Goal: Task Accomplishment & Management: Complete application form

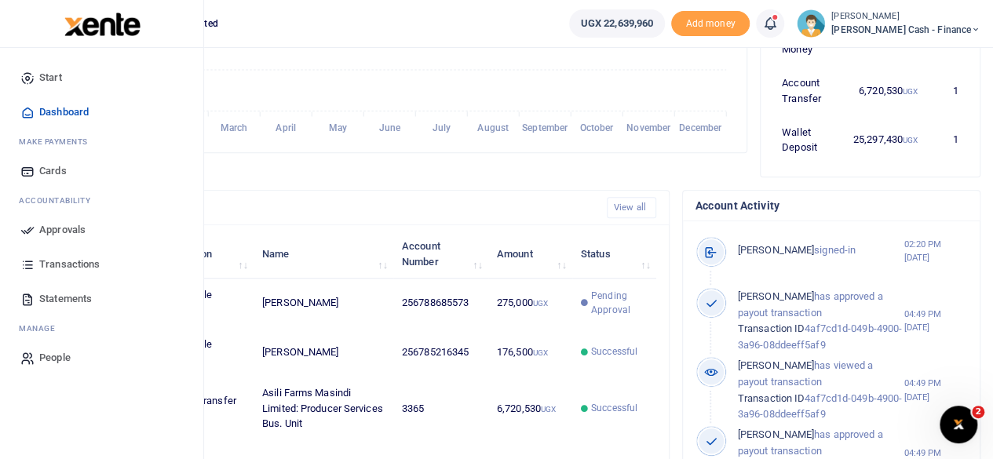
click at [55, 227] on span "Approvals" at bounding box center [62, 230] width 46 height 16
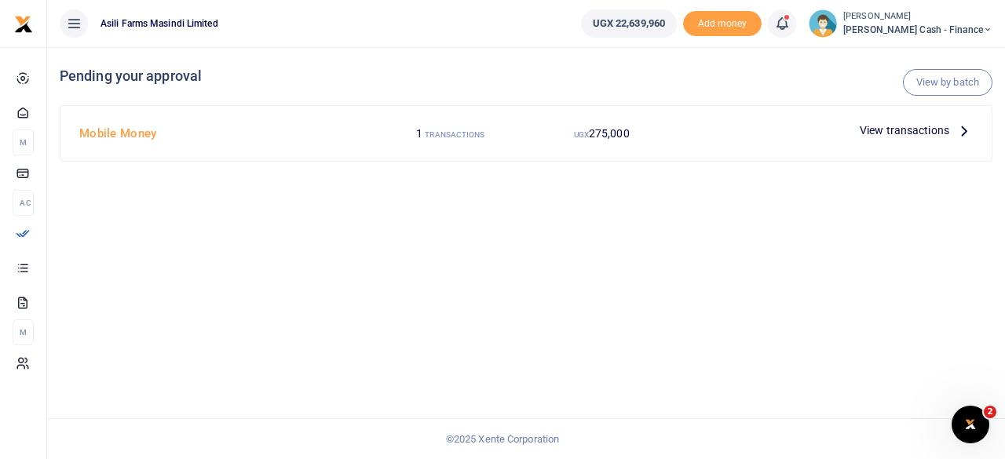
click at [956, 122] on icon at bounding box center [963, 130] width 17 height 17
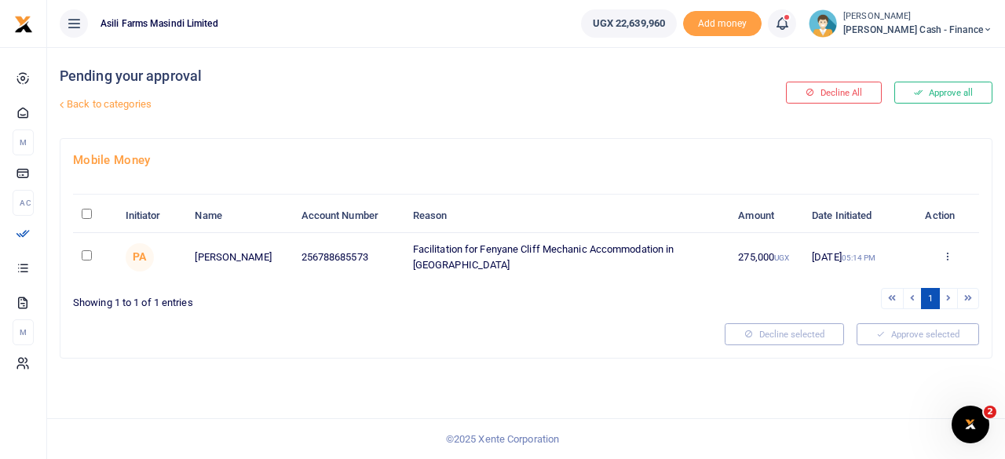
click at [91, 210] on input "\a \a : activate to sort column descending" at bounding box center [87, 214] width 10 height 10
checkbox input "true"
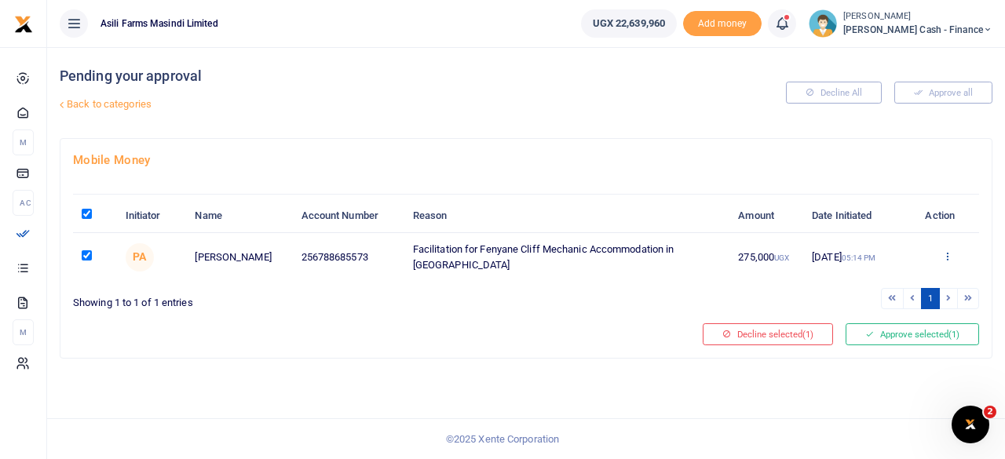
click at [947, 255] on icon at bounding box center [947, 255] width 10 height 11
click at [892, 349] on link "Details" at bounding box center [890, 351] width 124 height 22
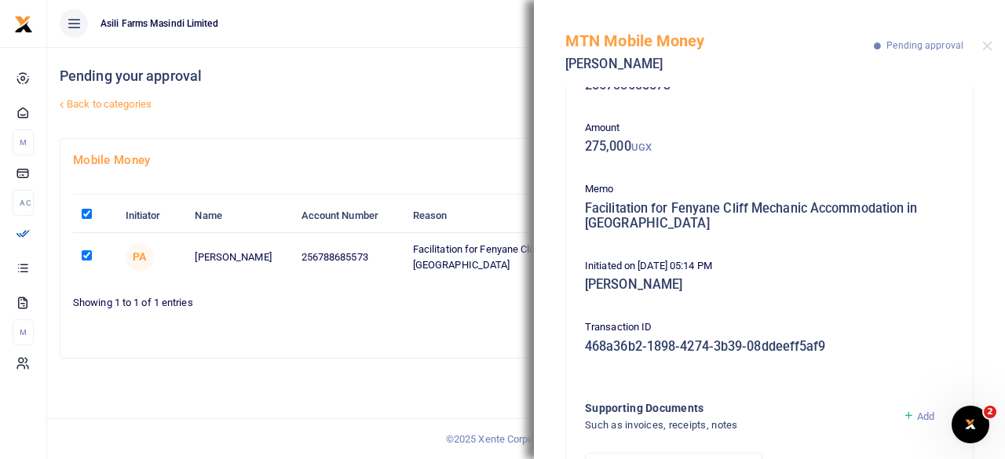
scroll to position [218, 0]
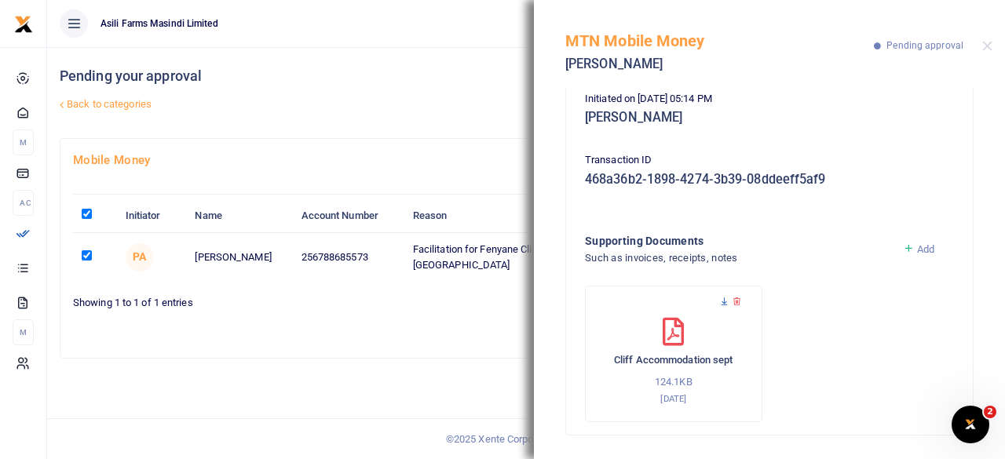
click at [721, 298] on icon at bounding box center [724, 302] width 10 height 10
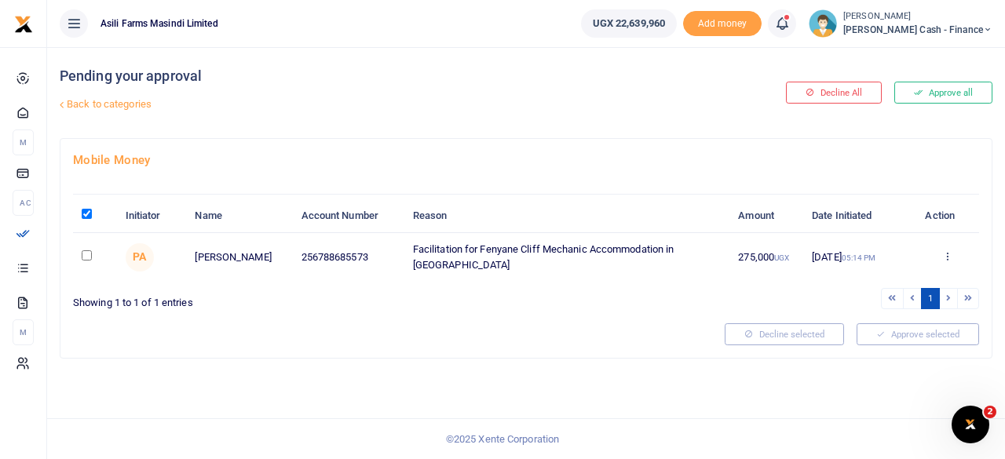
click at [86, 253] on input "checkbox" at bounding box center [87, 255] width 10 height 10
checkbox input "true"
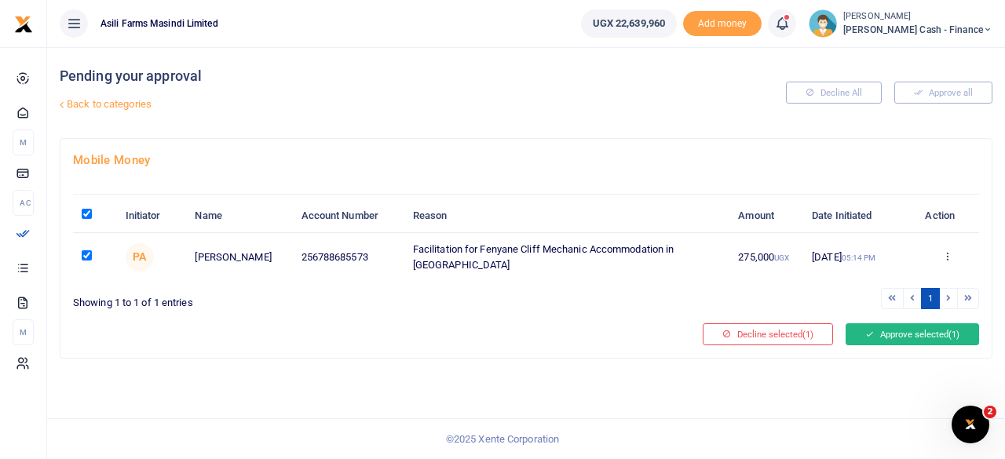
click at [896, 330] on button "Approve selected (1)" at bounding box center [911, 334] width 133 height 22
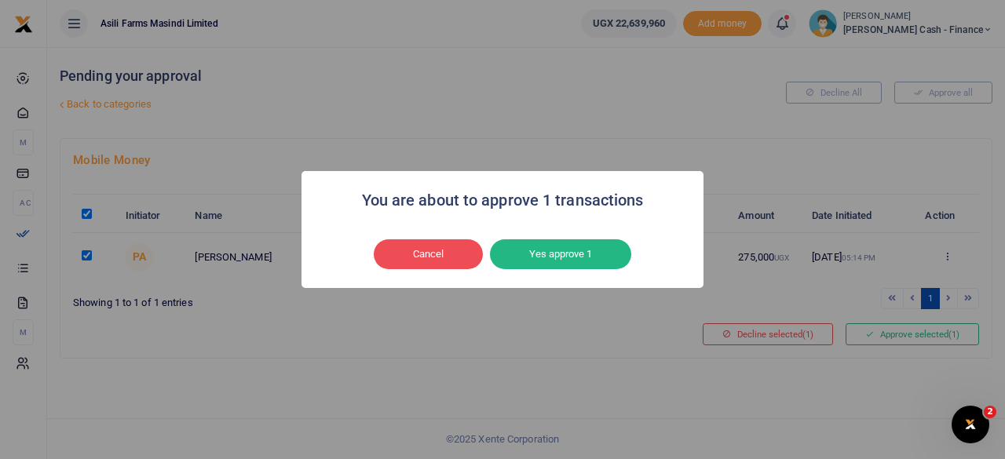
click at [584, 265] on button "Yes approve 1" at bounding box center [560, 254] width 141 height 30
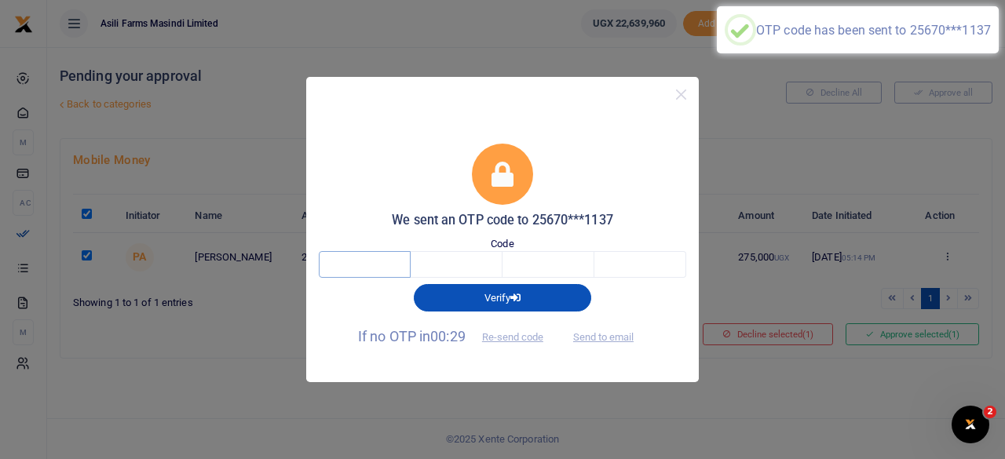
click at [386, 269] on input "text" at bounding box center [365, 264] width 92 height 27
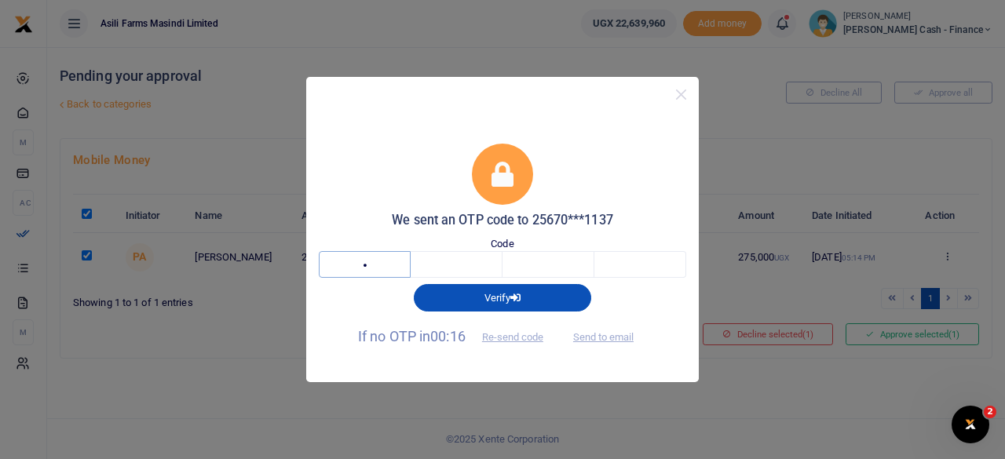
type input "4"
type input "1"
type input "6"
type input "2"
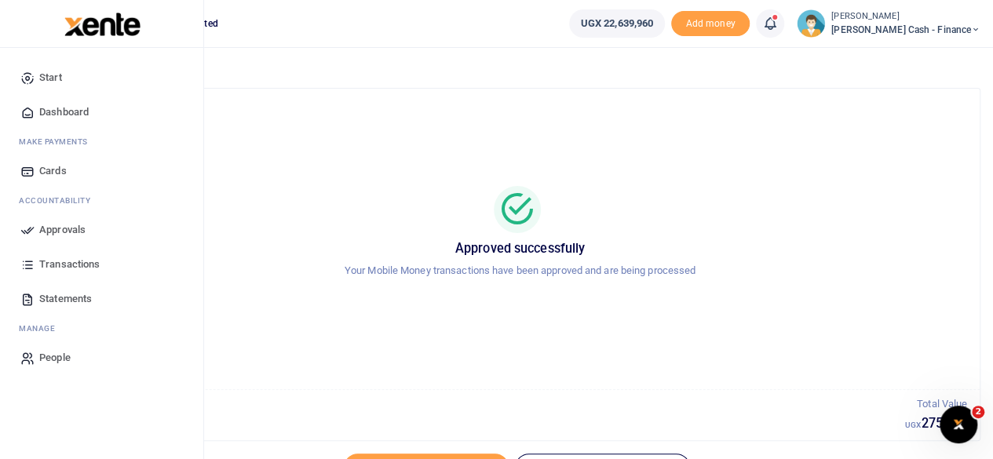
click at [54, 232] on span "Approvals" at bounding box center [62, 230] width 46 height 16
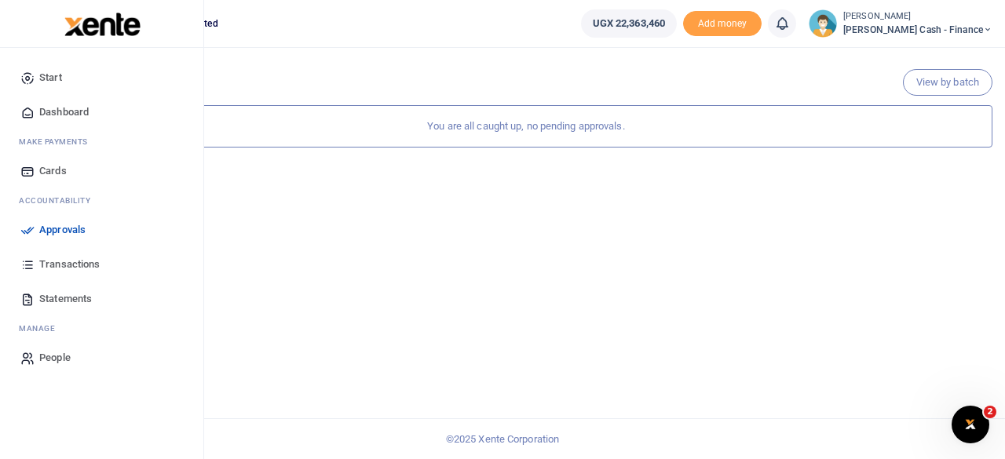
click at [65, 108] on span "Dashboard" at bounding box center [63, 112] width 49 height 16
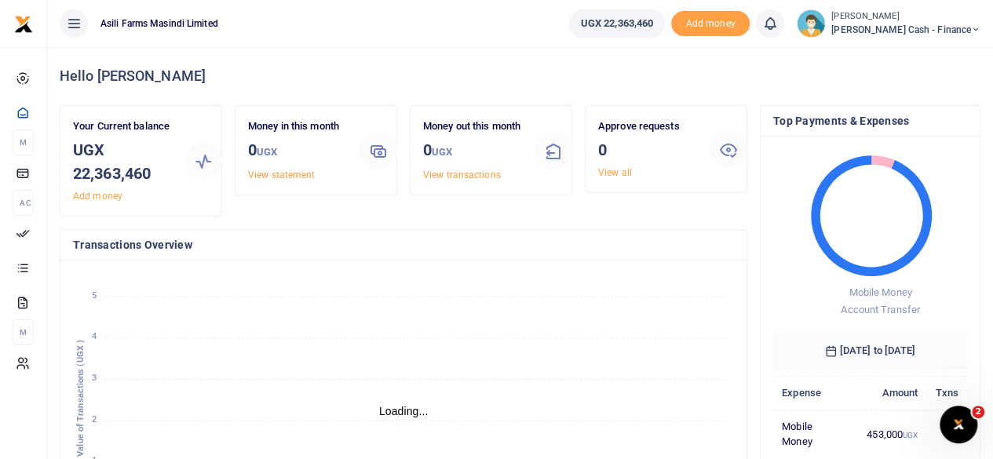
scroll to position [13, 13]
click at [920, 25] on span "[PERSON_NAME] Cash - Finance" at bounding box center [905, 30] width 149 height 14
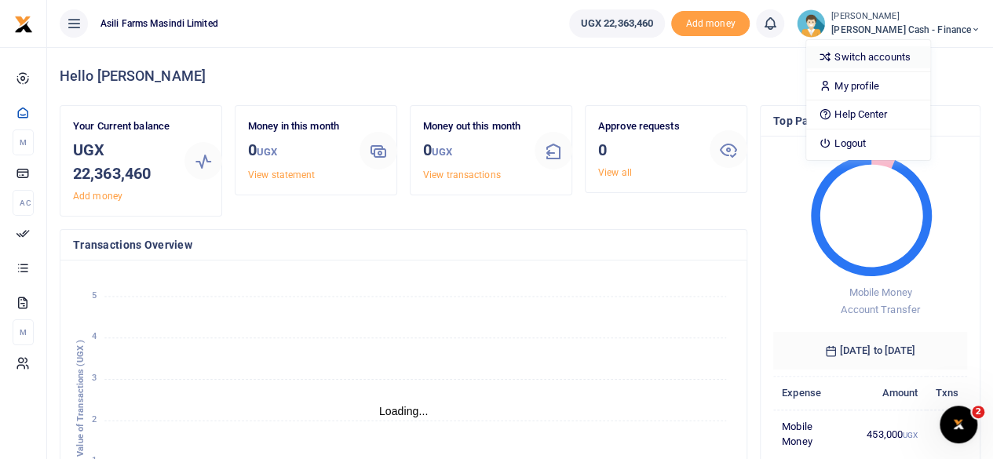
click at [912, 52] on link "Switch accounts" at bounding box center [868, 57] width 124 height 22
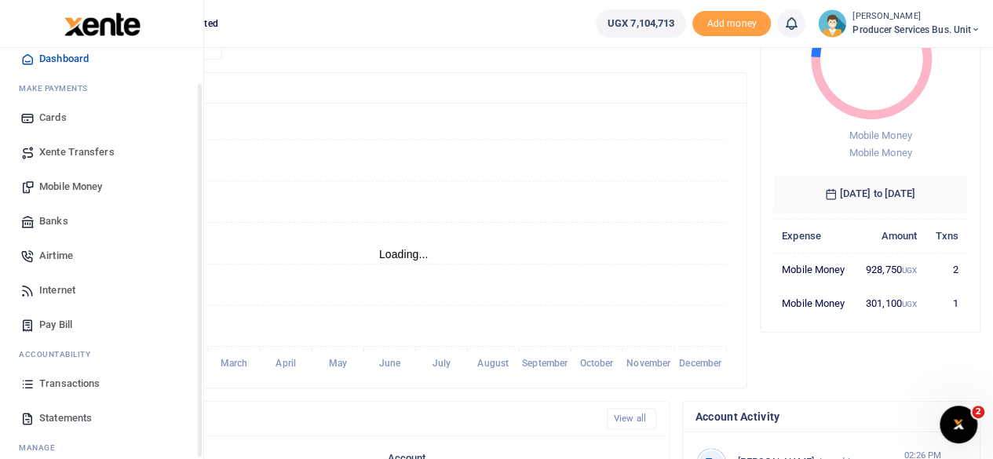
scroll to position [78, 0]
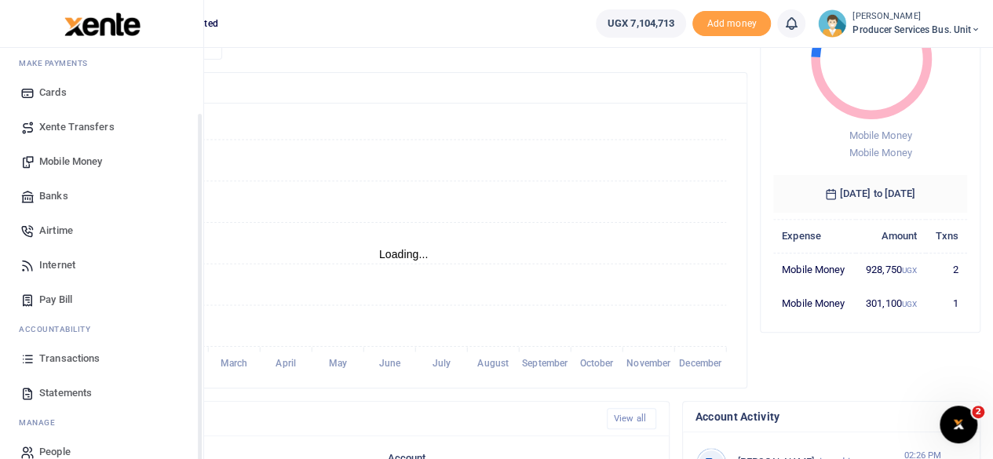
click at [74, 159] on span "Mobile Money" at bounding box center [70, 162] width 63 height 16
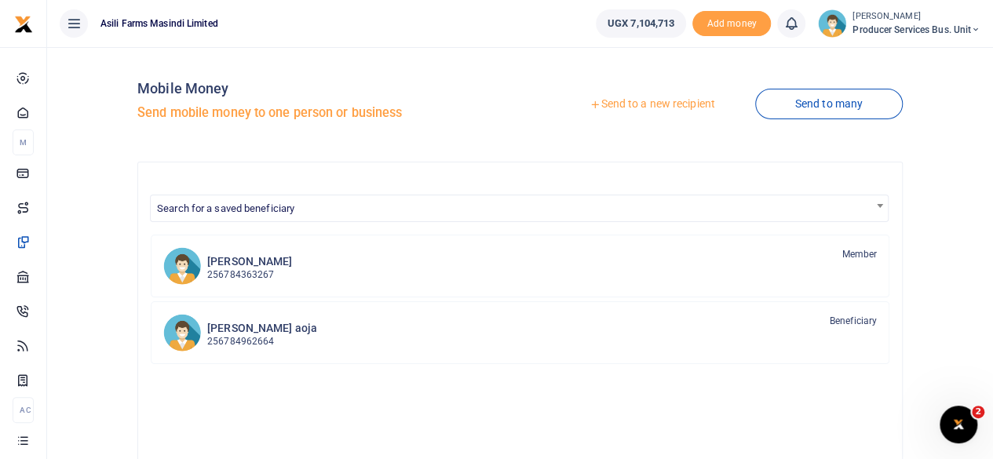
click at [647, 106] on link "Send to a new recipient" at bounding box center [651, 104] width 205 height 28
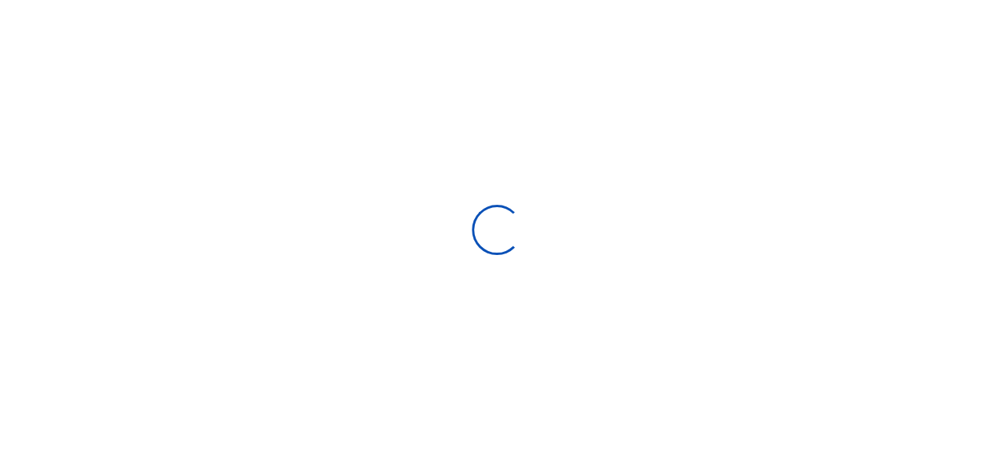
select select "Loading bundles"
select select
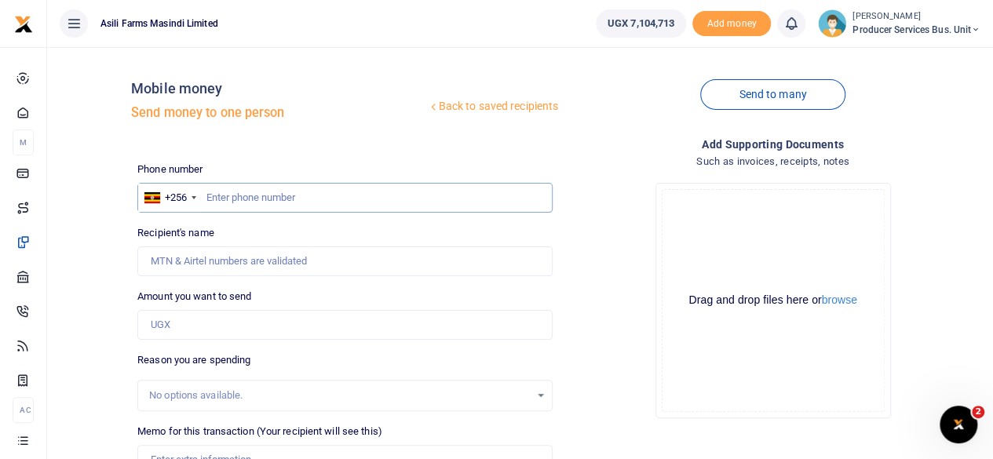
click at [217, 192] on input "text" at bounding box center [344, 198] width 415 height 30
paste input "701 311154"
click at [210, 194] on input "701 311154" at bounding box center [344, 198] width 415 height 30
click at [194, 196] on div at bounding box center [194, 197] width 5 height 3
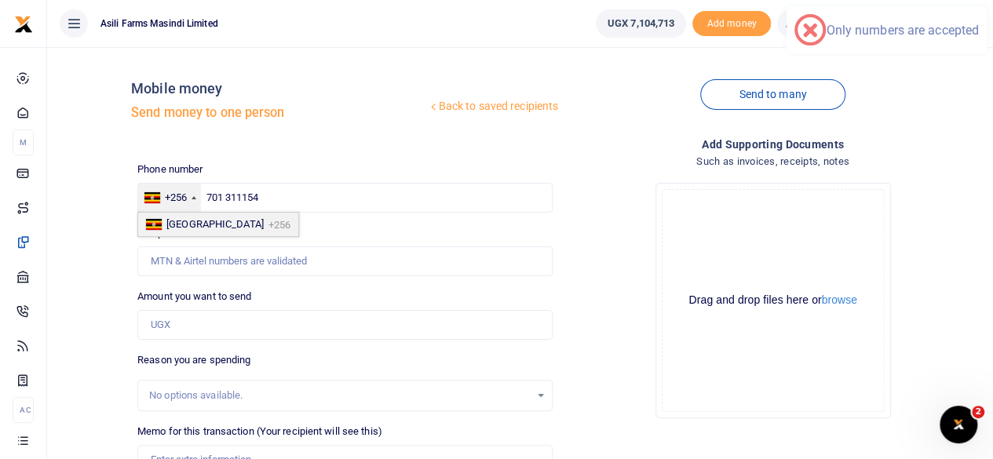
click at [194, 196] on div at bounding box center [194, 197] width 5 height 3
click at [336, 266] on input "Recipient's name" at bounding box center [344, 261] width 415 height 30
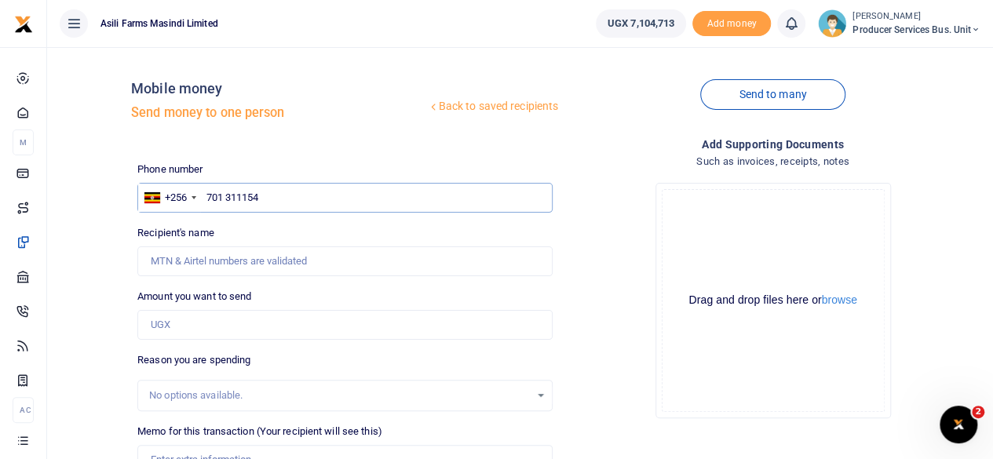
click at [273, 200] on input "701 311154" at bounding box center [344, 198] width 415 height 30
click at [336, 258] on input "Recipient's name" at bounding box center [344, 261] width 415 height 30
click at [342, 195] on input "701 311154" at bounding box center [344, 198] width 415 height 30
click at [287, 261] on input "Recipient's name" at bounding box center [344, 261] width 415 height 30
click at [298, 185] on input "701 311154" at bounding box center [344, 198] width 415 height 30
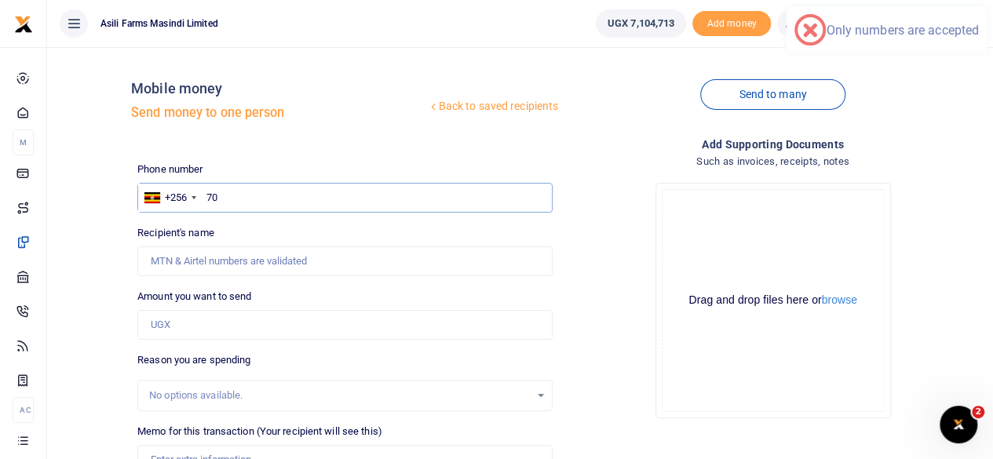
type input "7"
type input "701311154"
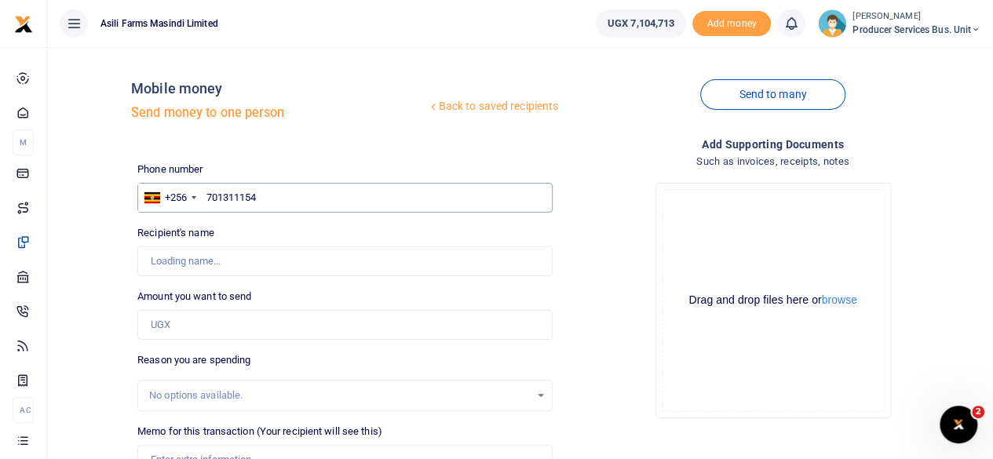
type input "Ibrahim Bukenya"
type input "701311154"
click at [967, 31] on span "Producer Services Bus. Unit" at bounding box center [916, 30] width 128 height 14
click at [651, 68] on div "Send to many" at bounding box center [773, 104] width 428 height 89
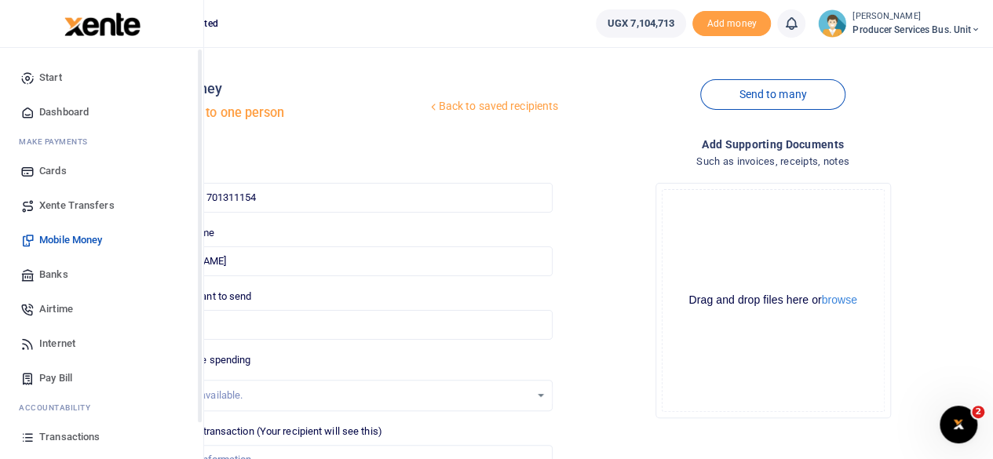
click at [48, 109] on span "Dashboard" at bounding box center [63, 112] width 49 height 16
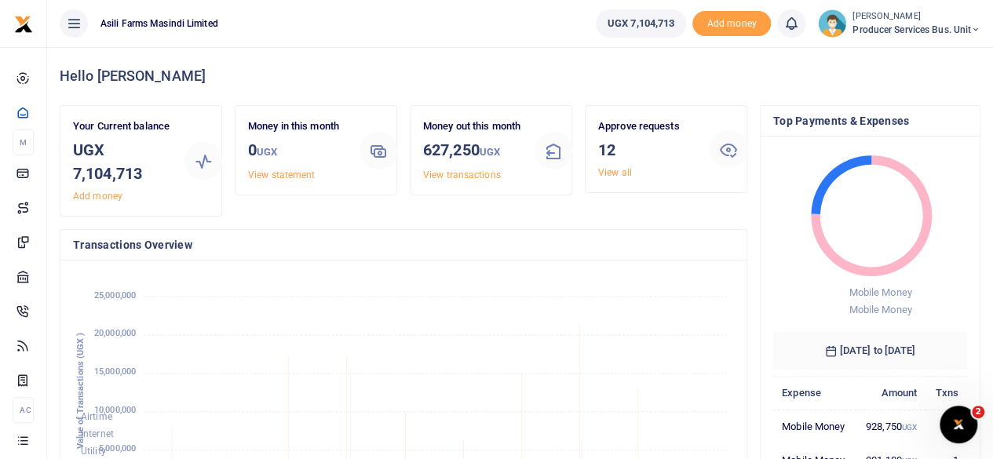
click at [961, 32] on span "Producer Services Bus. Unit" at bounding box center [916, 30] width 128 height 14
click at [920, 57] on link "Switch accounts" at bounding box center [921, 57] width 124 height 22
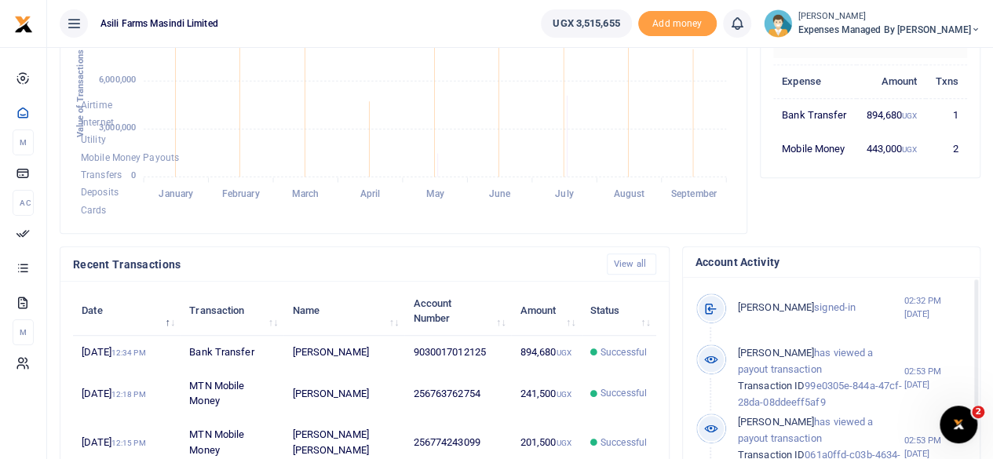
scroll to position [235, 0]
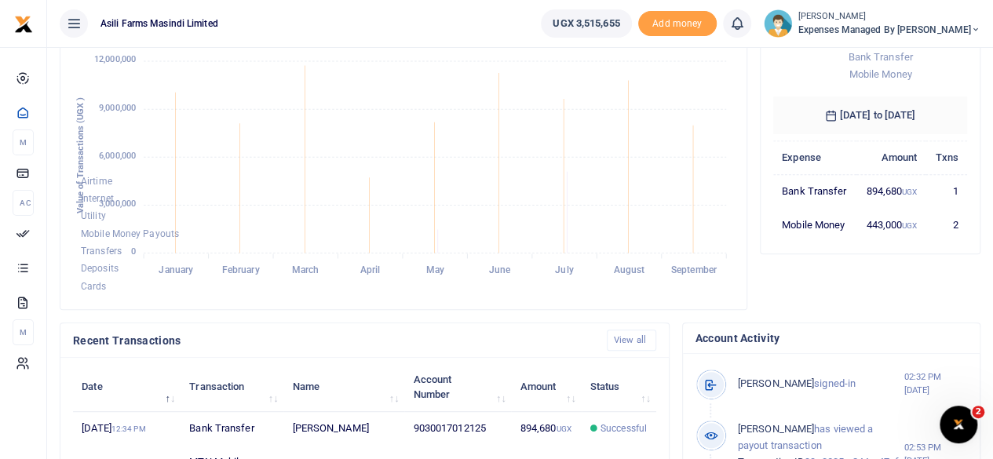
click at [939, 20] on small "[PERSON_NAME]" at bounding box center [889, 16] width 182 height 13
click at [930, 57] on link "Switch accounts" at bounding box center [895, 57] width 124 height 22
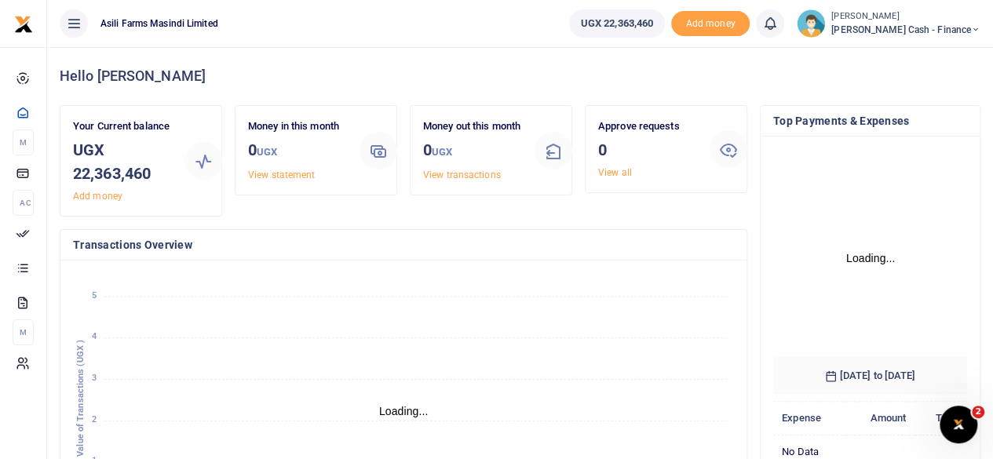
click at [966, 29] on span "Petty Cash - Finance" at bounding box center [905, 30] width 149 height 14
click at [926, 54] on link "Switch accounts" at bounding box center [868, 57] width 124 height 22
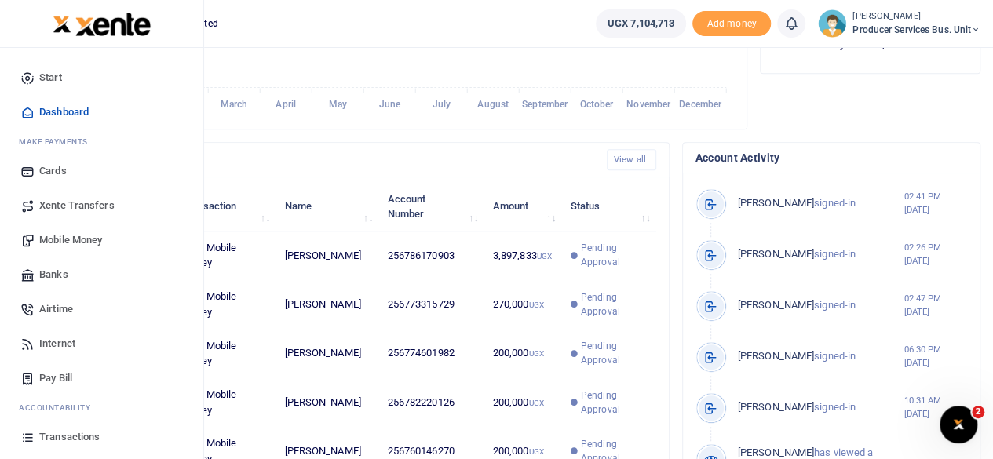
scroll to position [392, 0]
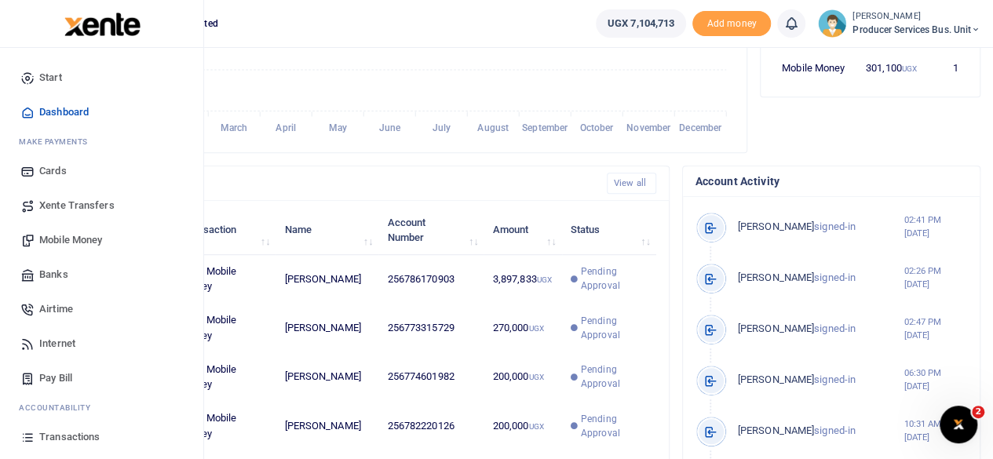
click at [61, 240] on span "Mobile Money" at bounding box center [70, 240] width 63 height 16
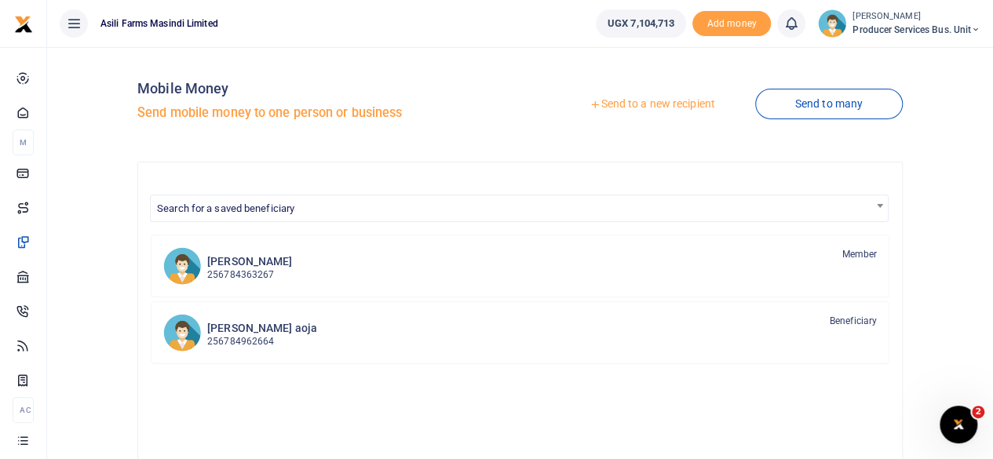
click at [656, 101] on link "Send to a new recipient" at bounding box center [651, 104] width 205 height 28
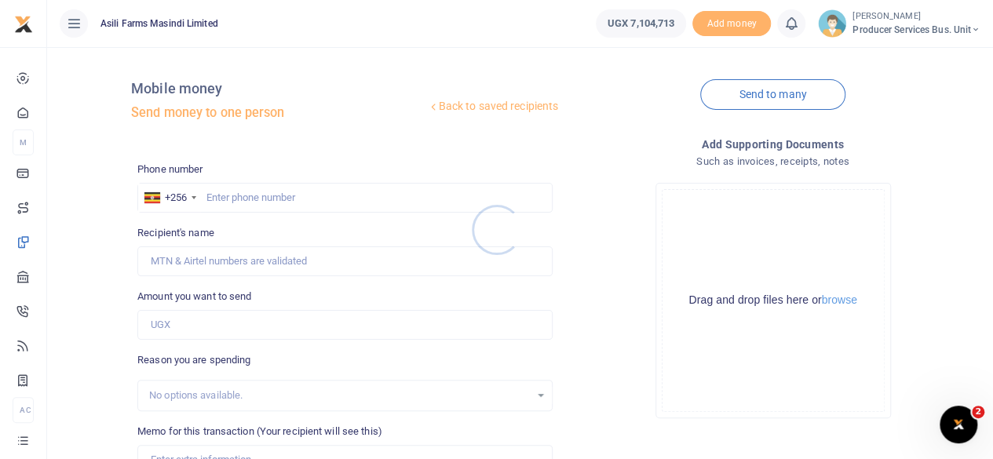
click at [268, 205] on div at bounding box center [496, 229] width 993 height 459
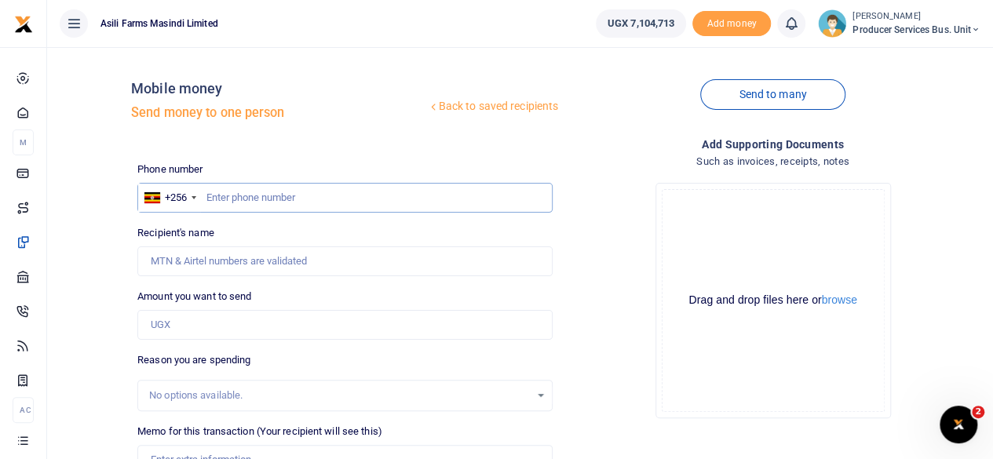
click at [278, 195] on input "text" at bounding box center [344, 198] width 415 height 30
type input "776102958"
type input "Ayub Walusimbi"
type input "776102958"
click at [968, 32] on span "Producer Services Bus. Unit" at bounding box center [916, 30] width 128 height 14
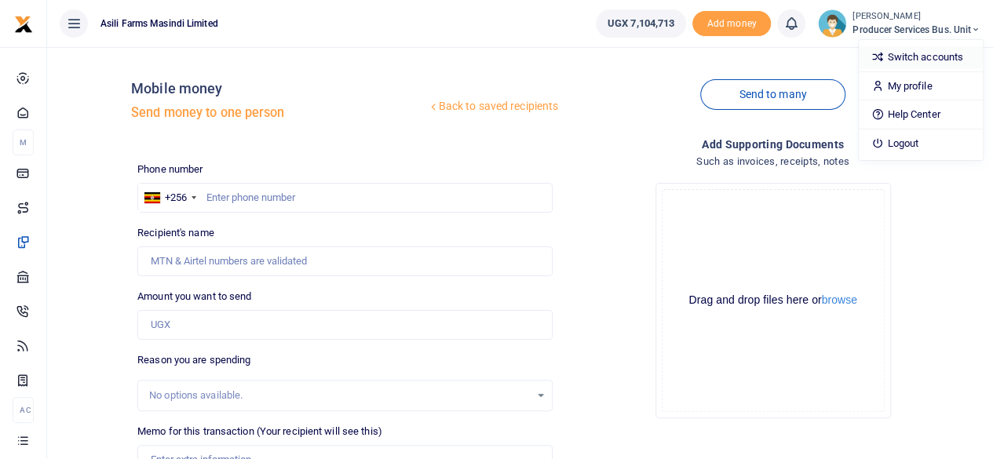
click at [914, 54] on link "Switch accounts" at bounding box center [921, 57] width 124 height 22
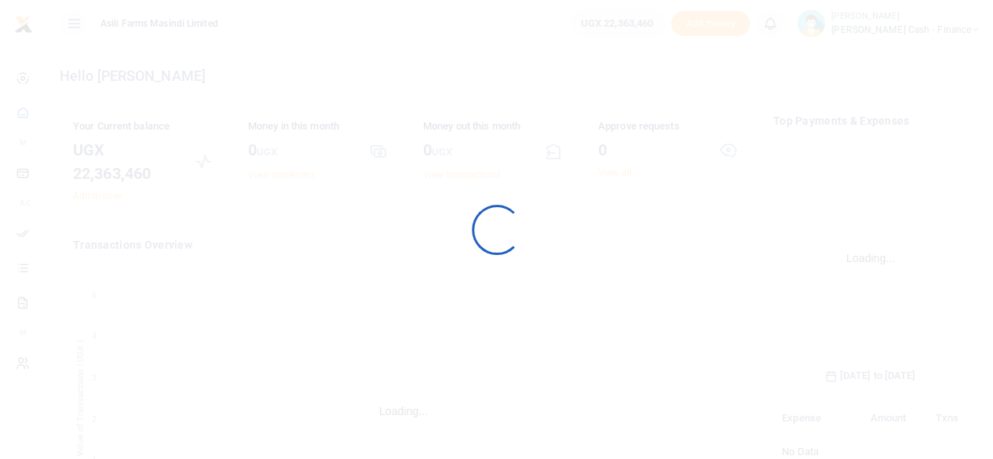
scroll to position [246, 182]
